Goal: Transaction & Acquisition: Subscribe to service/newsletter

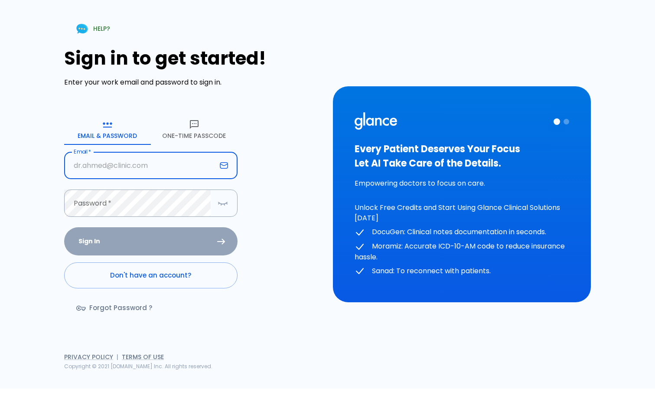
type input "[EMAIL_ADDRESS][DOMAIN_NAME]"
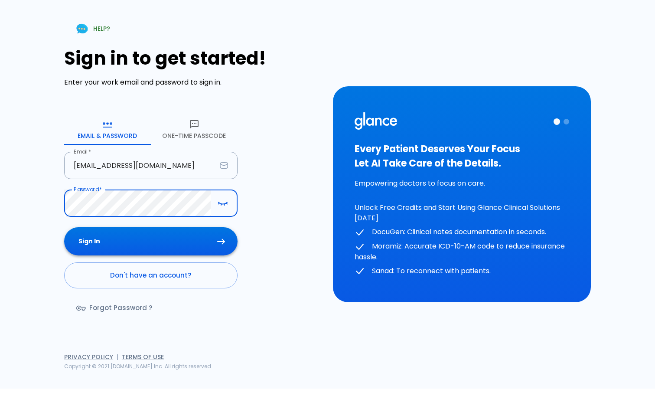
click at [163, 244] on button "Sign In" at bounding box center [151, 241] width 174 height 28
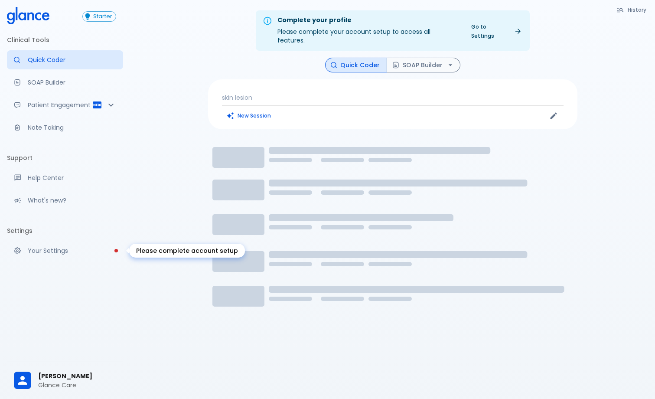
click at [69, 248] on p "Your Settings" at bounding box center [72, 250] width 88 height 9
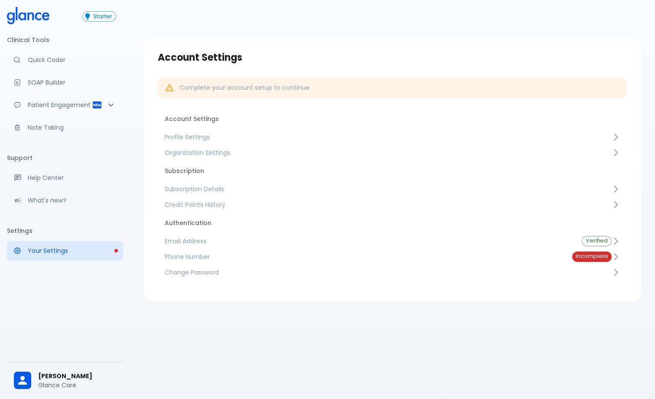
click at [224, 192] on span "Subscription Details" at bounding box center [388, 189] width 447 height 9
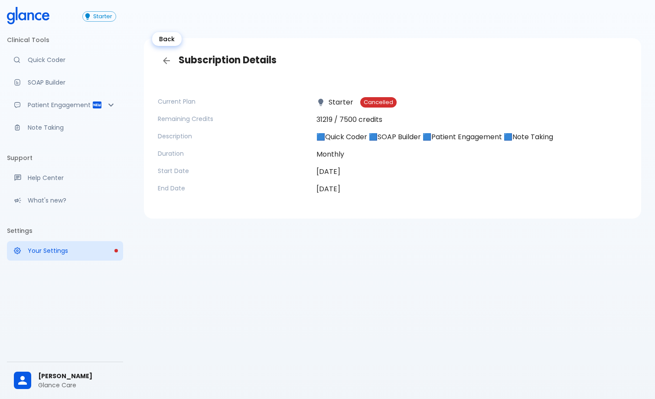
click at [166, 63] on icon "Back" at bounding box center [166, 60] width 7 height 7
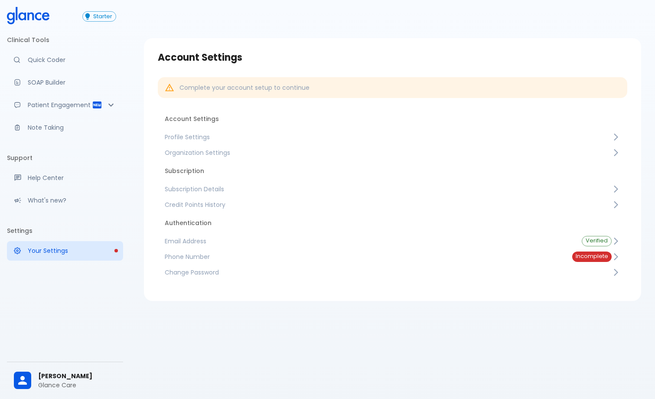
click at [217, 200] on span "Credit Points History" at bounding box center [388, 204] width 447 height 9
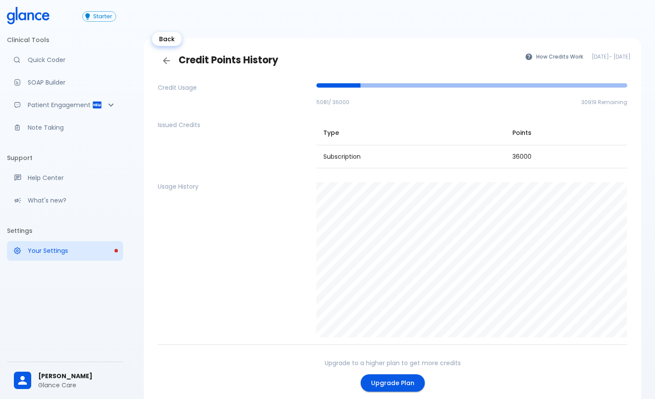
click at [163, 61] on icon "Back" at bounding box center [166, 61] width 10 height 10
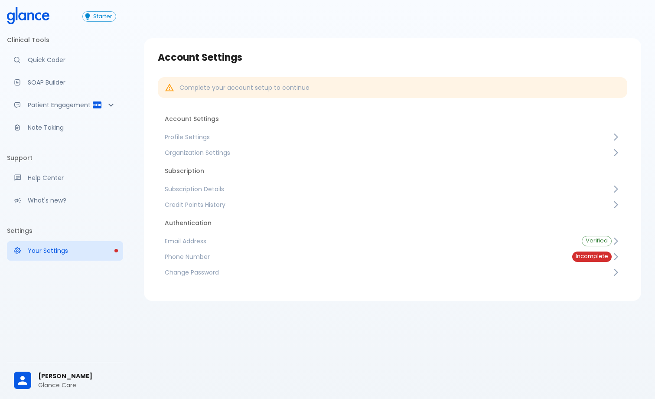
click at [213, 189] on span "Subscription Details" at bounding box center [388, 189] width 447 height 9
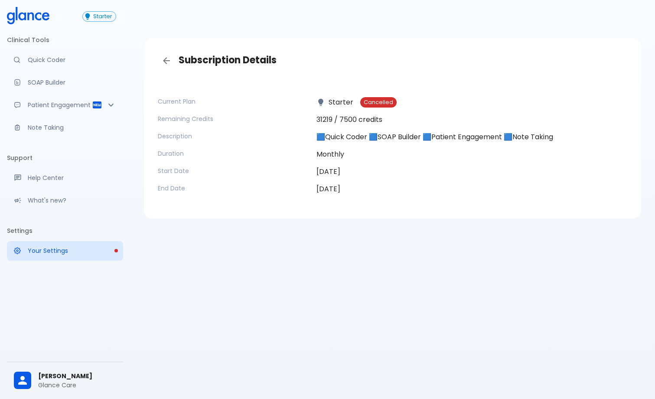
click at [213, 189] on p "End Date" at bounding box center [234, 188] width 152 height 9
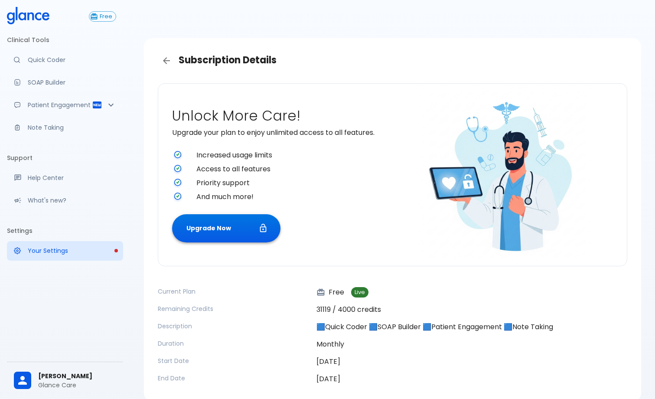
click at [231, 230] on button "Upgrade Now" at bounding box center [226, 228] width 108 height 28
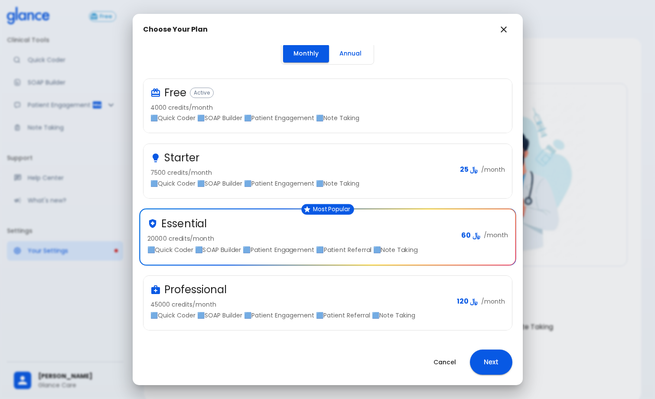
scroll to position [3, 0]
click at [490, 360] on button "Next" at bounding box center [491, 362] width 43 height 25
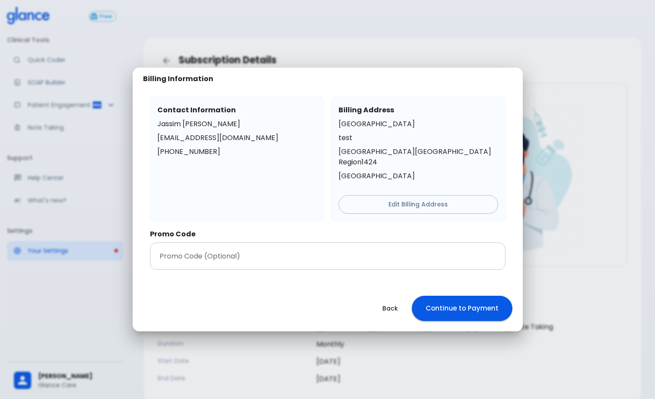
click at [272, 251] on input "text" at bounding box center [328, 255] width 356 height 27
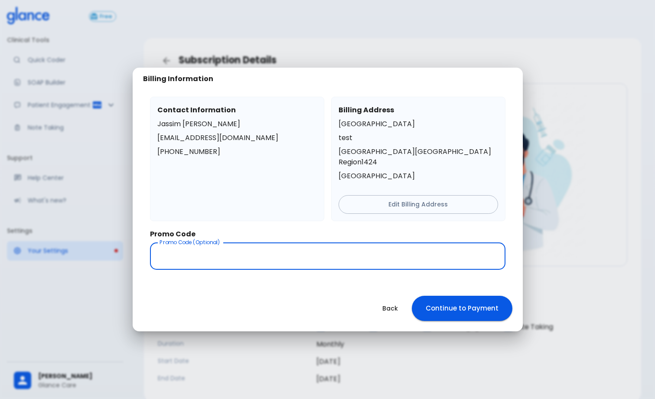
paste input "DMC-PRO"
type input "DMC-PRO"
click at [467, 299] on button "Continue to Payment" at bounding box center [462, 308] width 101 height 25
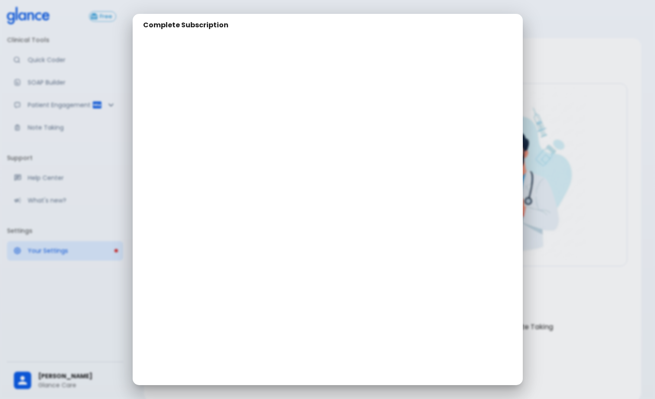
click at [573, 173] on div "Complete Subscription" at bounding box center [327, 199] width 655 height 399
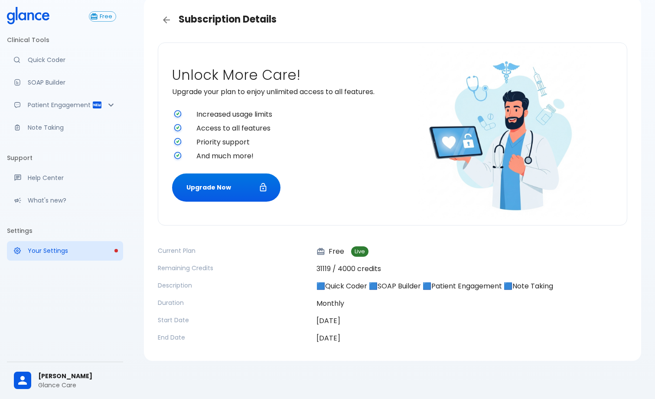
scroll to position [41, 0]
